Goal: Task Accomplishment & Management: Use online tool/utility

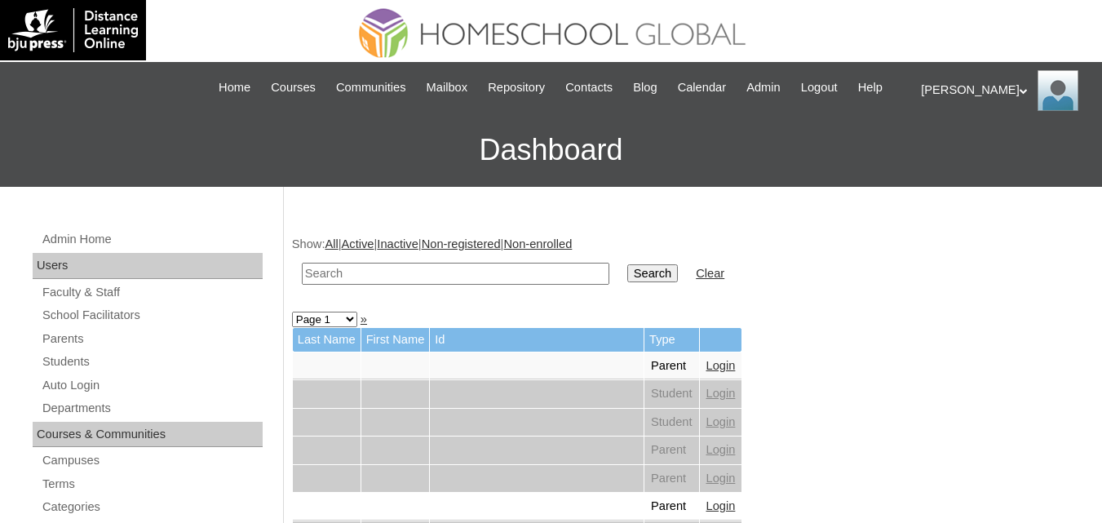
click at [393, 285] on input "text" at bounding box center [456, 274] width 308 height 22
paste input "Tyler Adriana"
type input "Tyler Adriana"
click at [627, 282] on input "Search" at bounding box center [652, 273] width 51 height 18
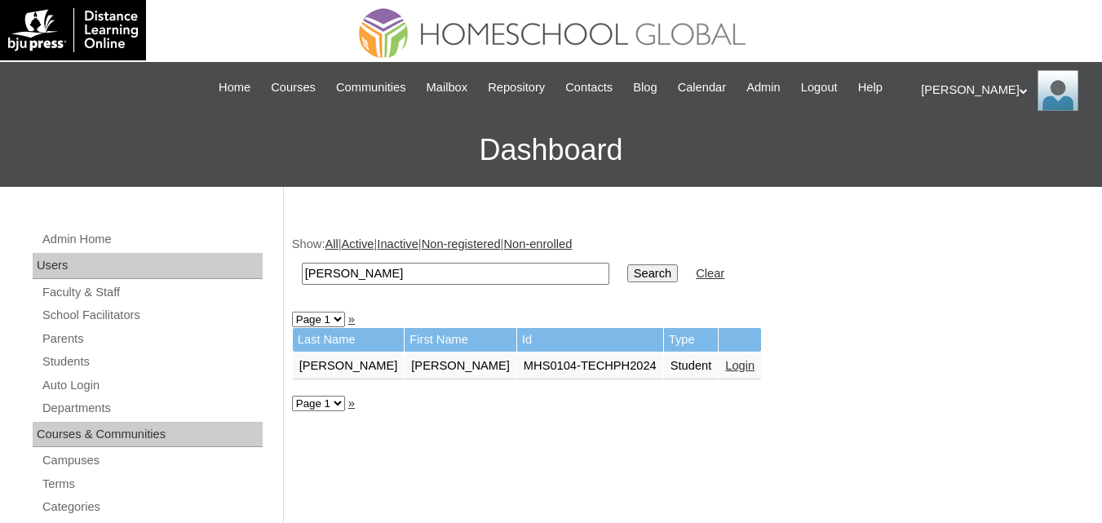
click at [725, 372] on link "Login" at bounding box center [739, 365] width 29 height 13
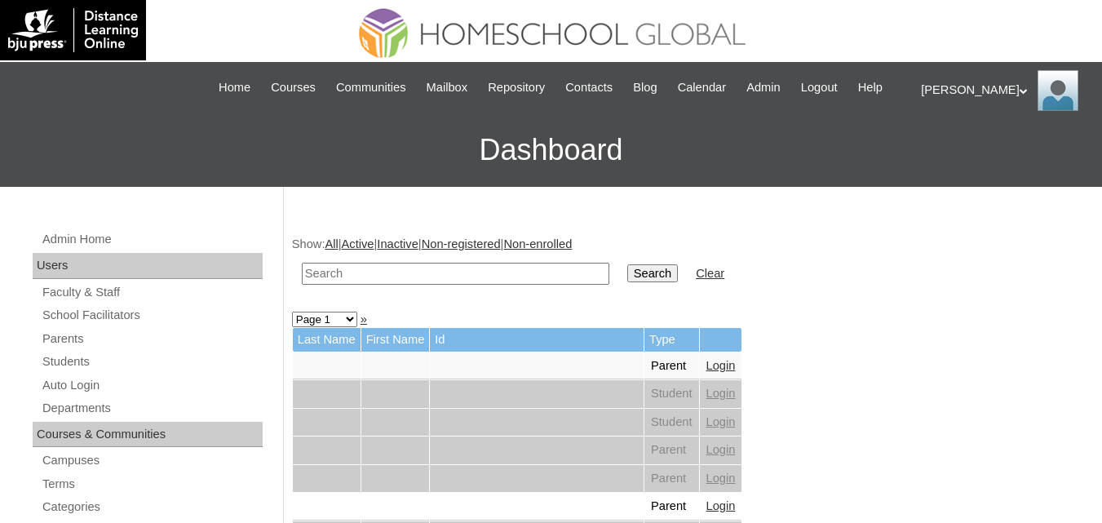
click at [422, 285] on input "text" at bounding box center [456, 274] width 308 height 22
paste input "Von Atlas"
type input "Von Atlas"
click at [627, 282] on input "Search" at bounding box center [652, 273] width 51 height 18
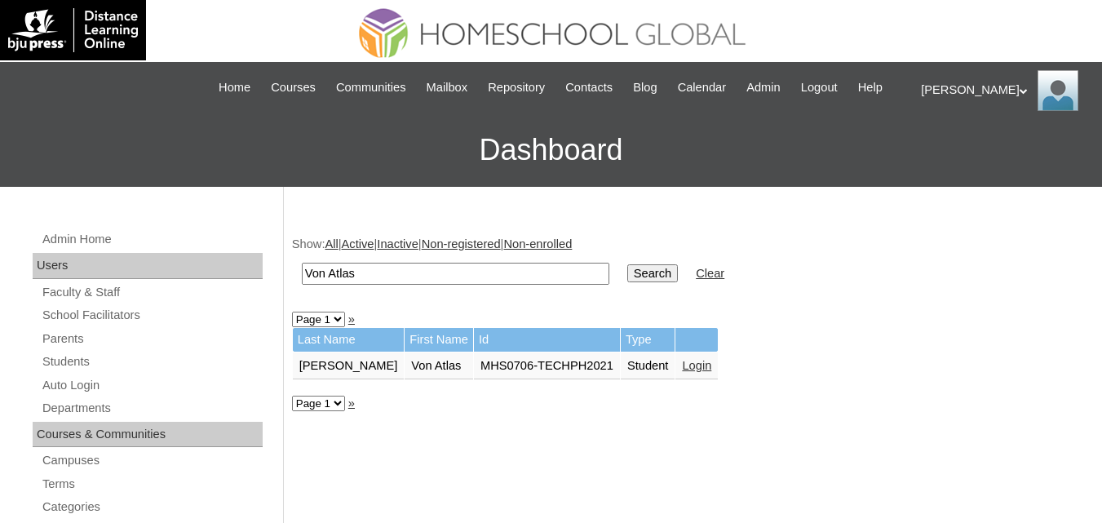
drag, startPoint x: 414, startPoint y: 293, endPoint x: 293, endPoint y: 291, distance: 120.8
click at [294, 291] on td "Von Atlas" at bounding box center [456, 274] width 324 height 38
paste input "Alren Bayawa"
drag, startPoint x: 334, startPoint y: 292, endPoint x: 471, endPoint y: 290, distance: 137.1
click at [471, 285] on input "Alren Bayawa" at bounding box center [456, 274] width 308 height 22
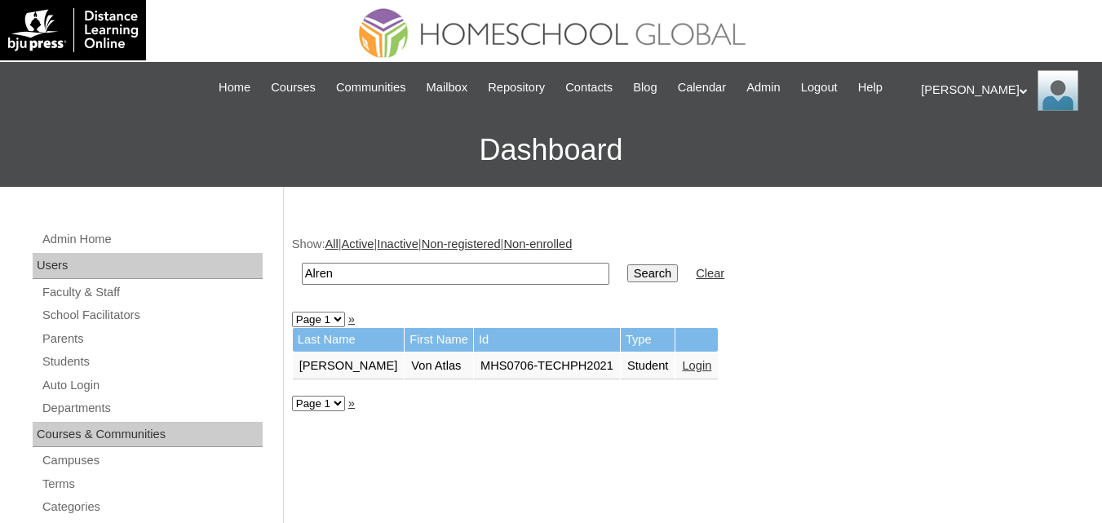
type input "Alren"
click at [627, 264] on input "Search" at bounding box center [652, 273] width 51 height 18
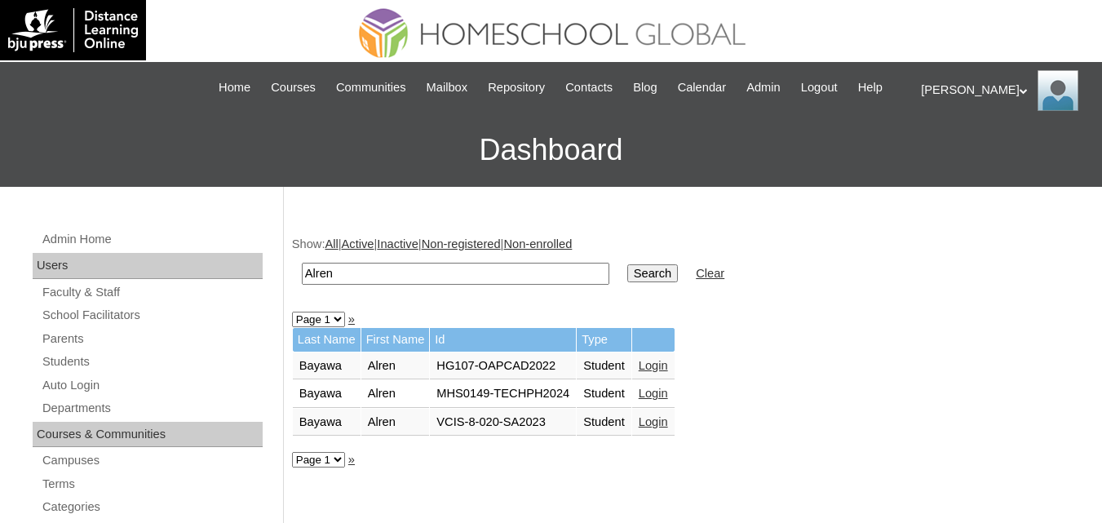
click at [656, 400] on link "Login" at bounding box center [653, 393] width 29 height 13
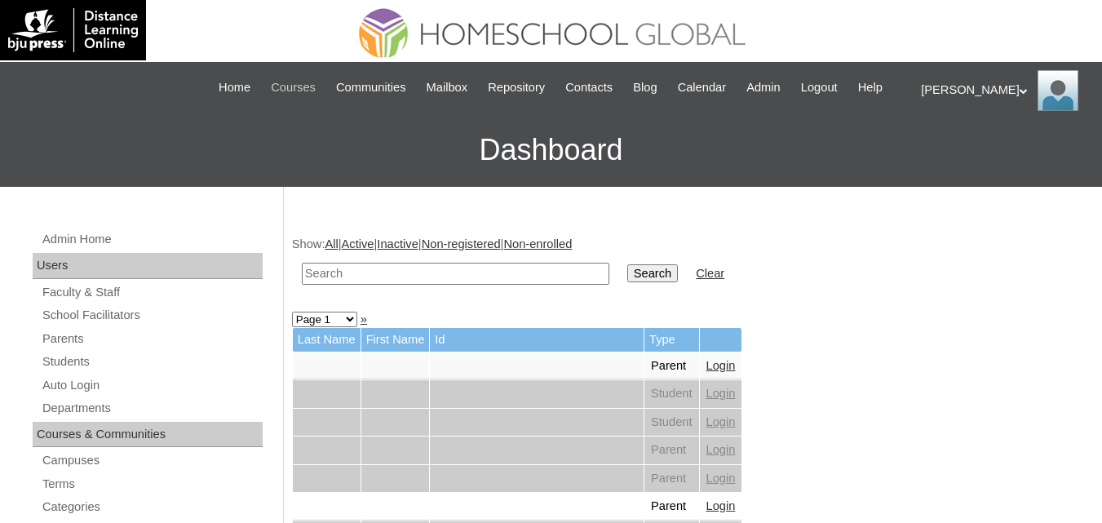
click at [299, 86] on span "Courses" at bounding box center [293, 87] width 45 height 19
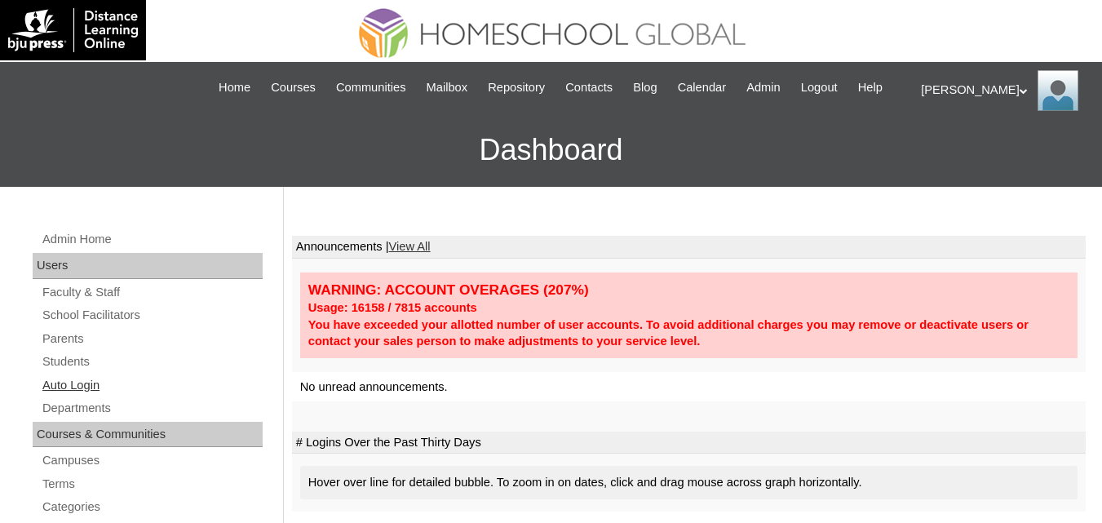
click at [79, 396] on link "Auto Login" at bounding box center [152, 385] width 222 height 20
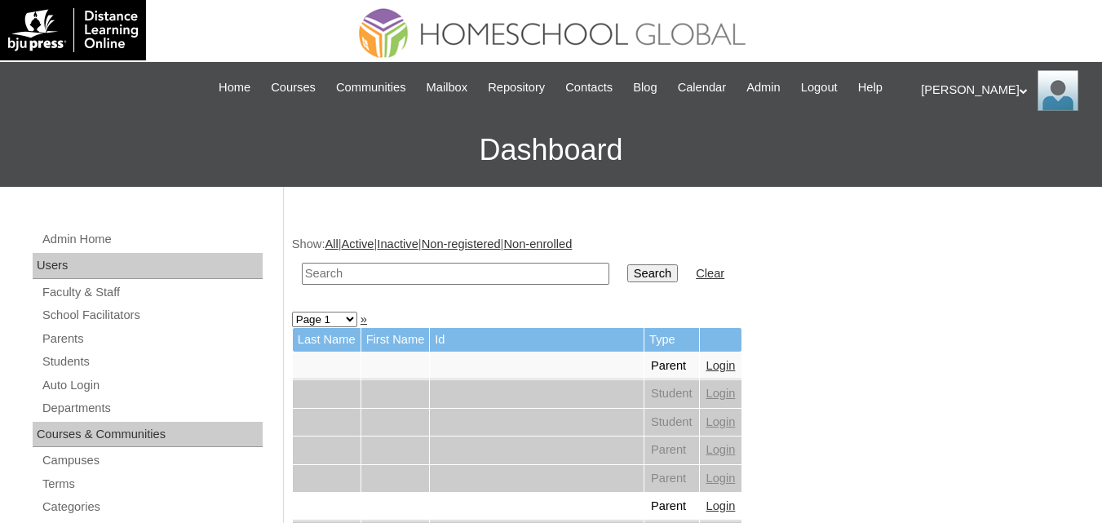
click at [432, 285] on input "text" at bounding box center [456, 274] width 308 height 22
paste input "[PERSON_NAME]"
type input "[PERSON_NAME]"
click at [627, 282] on input "Search" at bounding box center [652, 273] width 51 height 18
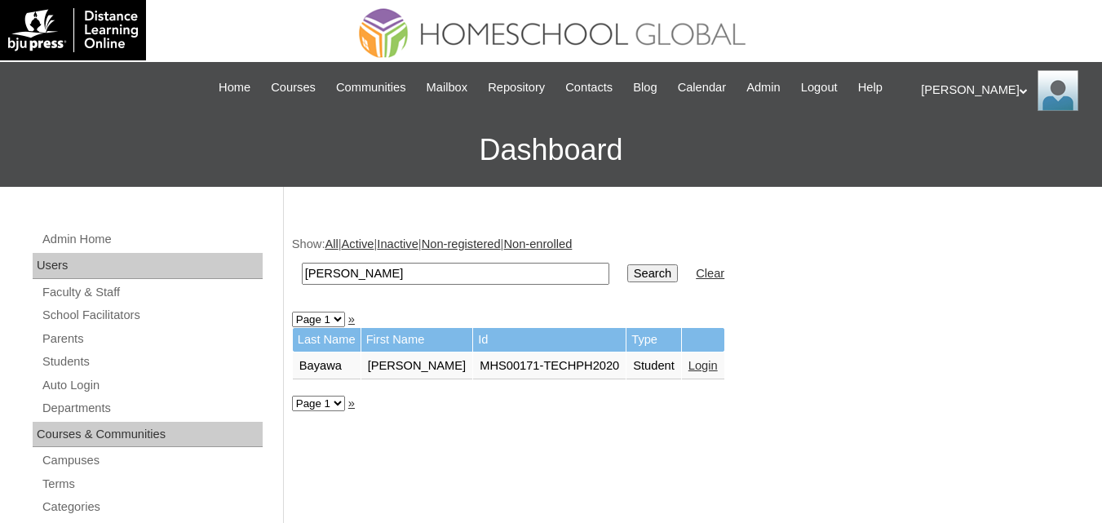
click at [689, 372] on link "Login" at bounding box center [703, 365] width 29 height 13
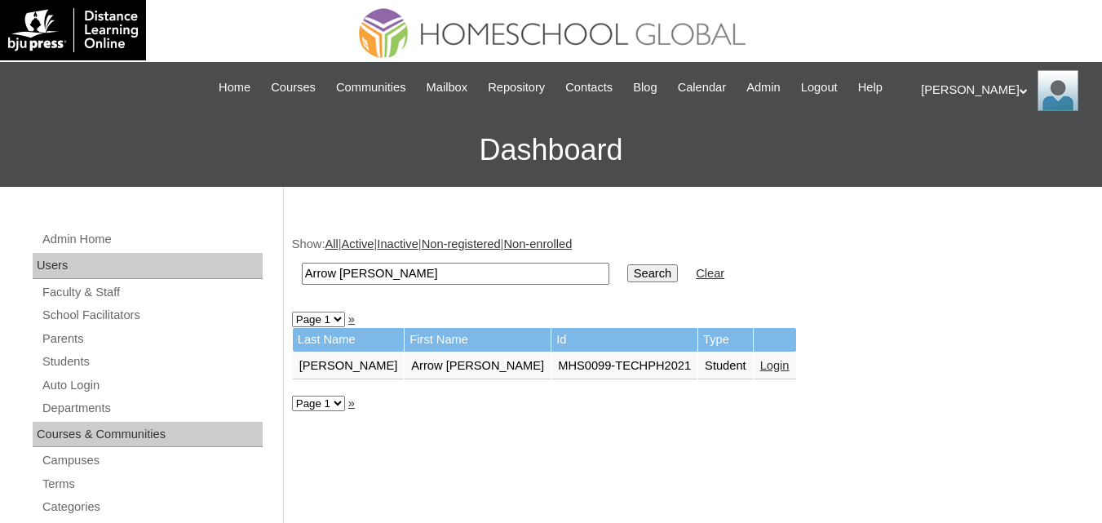
click at [760, 372] on link "Login" at bounding box center [774, 365] width 29 height 13
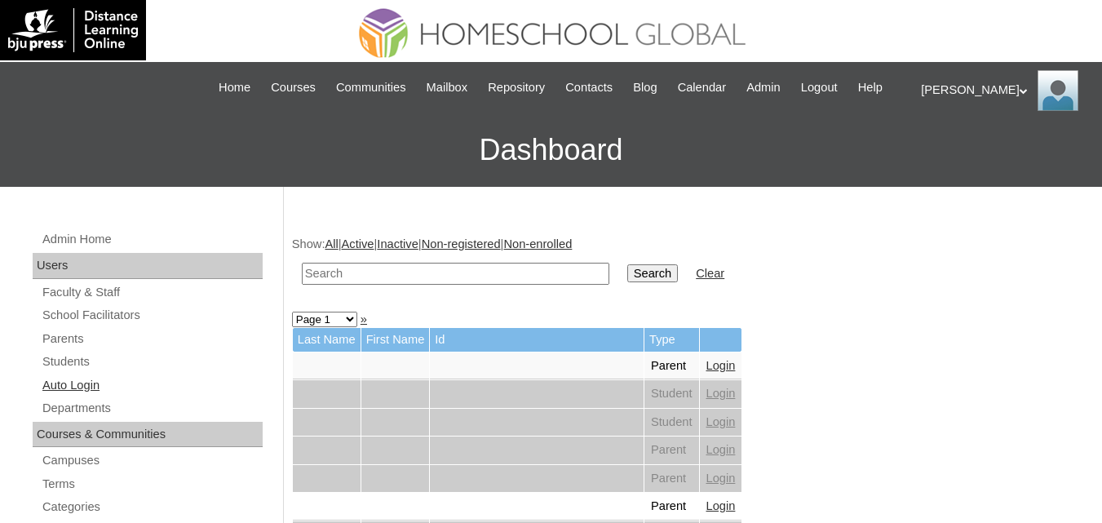
click at [76, 396] on link "Auto Login" at bounding box center [152, 385] width 222 height 20
click at [390, 281] on td at bounding box center [456, 274] width 324 height 38
click at [380, 285] on input "text" at bounding box center [456, 274] width 308 height 22
paste input "Johanna Arkin"
type input "Johanna Arkin"
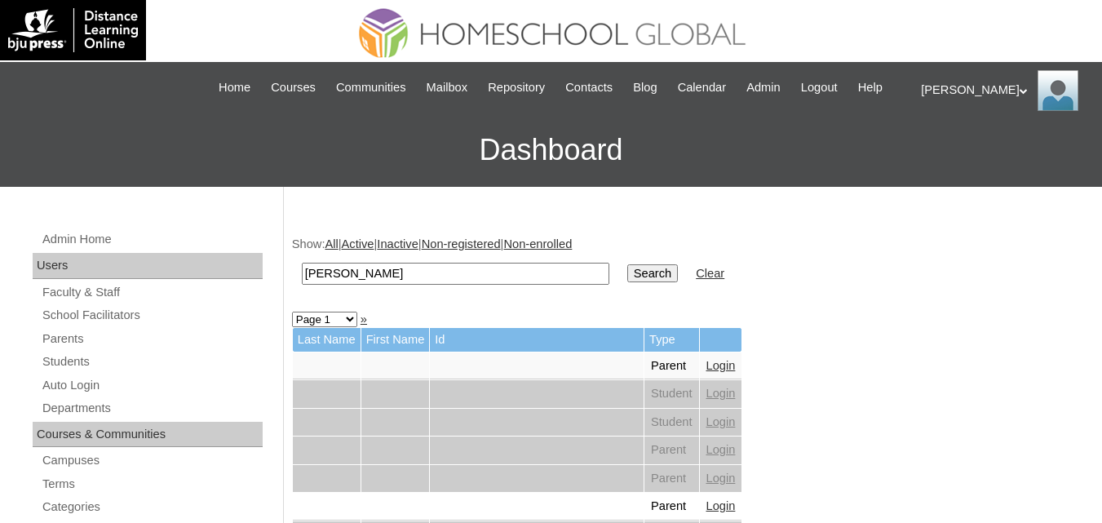
click at [619, 281] on td "Search" at bounding box center [652, 274] width 67 height 38
click at [627, 282] on input "Search" at bounding box center [652, 273] width 51 height 18
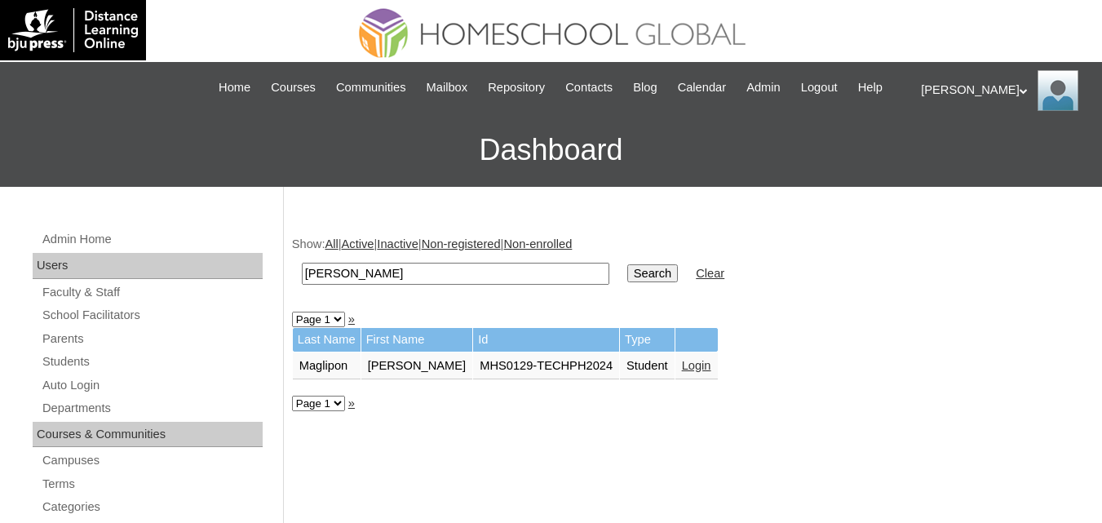
click at [689, 372] on link "Login" at bounding box center [696, 365] width 29 height 13
